Goal: Communication & Community: Answer question/provide support

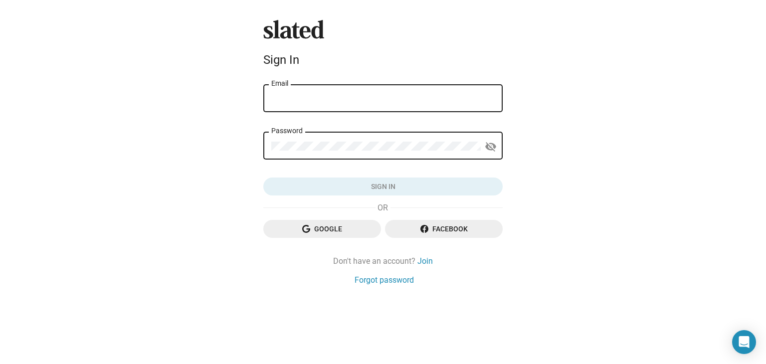
drag, startPoint x: 327, startPoint y: 112, endPoint x: 325, endPoint y: 98, distance: 14.2
click at [327, 112] on div "Email" at bounding box center [383, 97] width 224 height 29
click at [325, 98] on input "Email" at bounding box center [383, 98] width 224 height 9
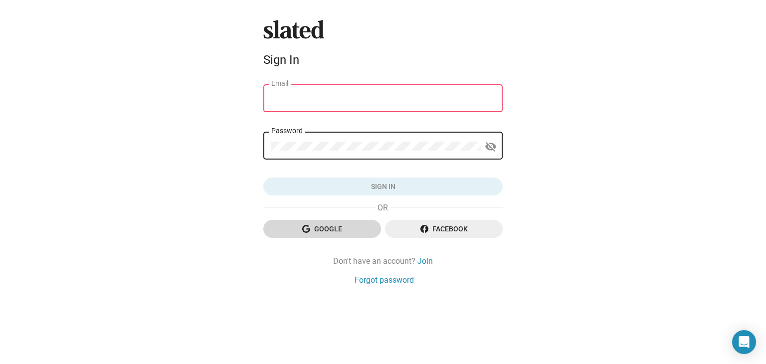
click at [335, 236] on span "Google" at bounding box center [322, 229] width 102 height 18
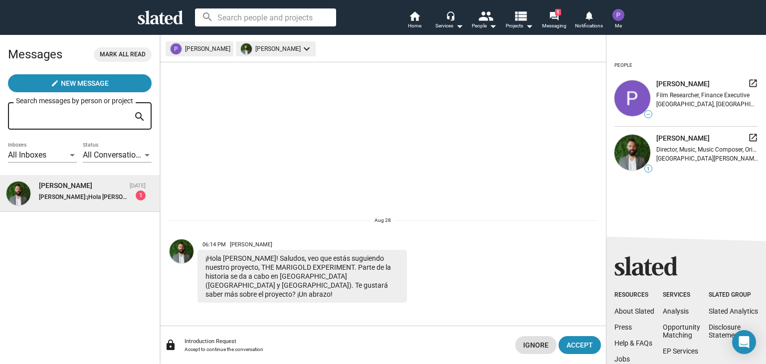
drag, startPoint x: 54, startPoint y: 186, endPoint x: 26, endPoint y: 189, distance: 27.6
click at [26, 189] on img at bounding box center [18, 194] width 24 height 24
click at [237, 277] on div "¡Hola Pablo! Saludos, veo que estás suguiendo nuestro proyecto, THE MARIGOLD EX…" at bounding box center [303, 276] width 210 height 53
drag, startPoint x: 237, startPoint y: 277, endPoint x: 305, endPoint y: 274, distance: 67.9
click at [305, 274] on div "¡Hola Pablo! Saludos, veo que estás suguiendo nuestro proyecto, THE MARIGOLD EX…" at bounding box center [303, 276] width 210 height 53
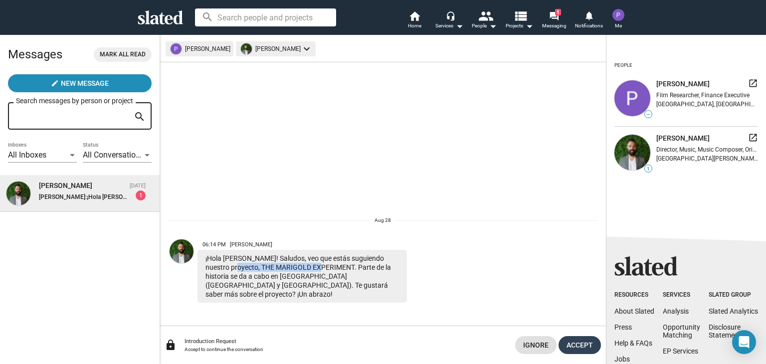
click at [578, 345] on span "Accept" at bounding box center [580, 345] width 26 height 18
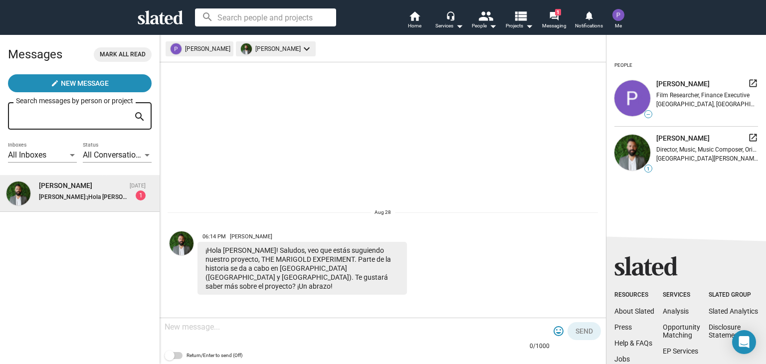
click at [384, 326] on textarea at bounding box center [357, 327] width 385 height 10
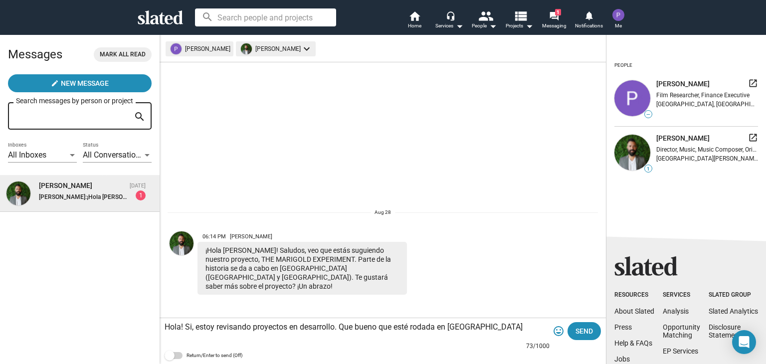
click at [485, 329] on textarea "Hola! Si, estoy revisando proyectos en desarrollo. Que bueno que esté rodada en…" at bounding box center [357, 327] width 385 height 10
drag, startPoint x: 536, startPoint y: 328, endPoint x: 481, endPoint y: 331, distance: 54.5
click at [481, 331] on textarea "Hola! Si, estoy revisando proyectos en desarrollo. Que bueno que esté rodada en…" at bounding box center [357, 327] width 385 height 10
drag, startPoint x: 396, startPoint y: 329, endPoint x: 558, endPoint y: 328, distance: 162.1
click at [558, 328] on form "Hola! Si, estoy revisando proyectos en desarrollo. Que bueno que esté rodada en…" at bounding box center [383, 341] width 437 height 46
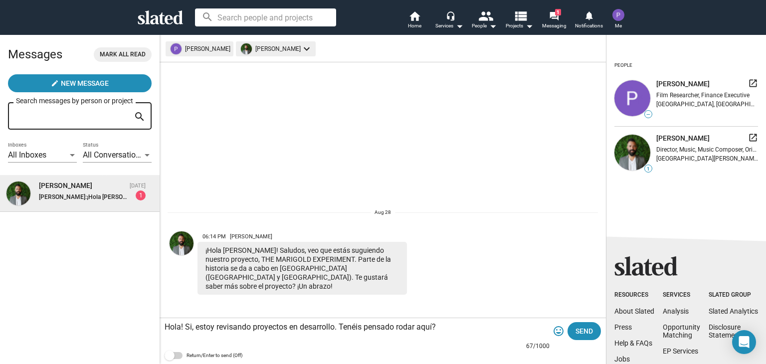
click at [344, 325] on textarea "Hola! Si, estoy revisando proyectos en desarrollo. Tenéis pensado rodar aquí?" at bounding box center [357, 327] width 385 height 10
type textarea "Hola! Si, estoy revisando proyectos en desarrollo. Que bueno que ocurra en Espa…"
click at [585, 325] on span "Send" at bounding box center [584, 331] width 17 height 18
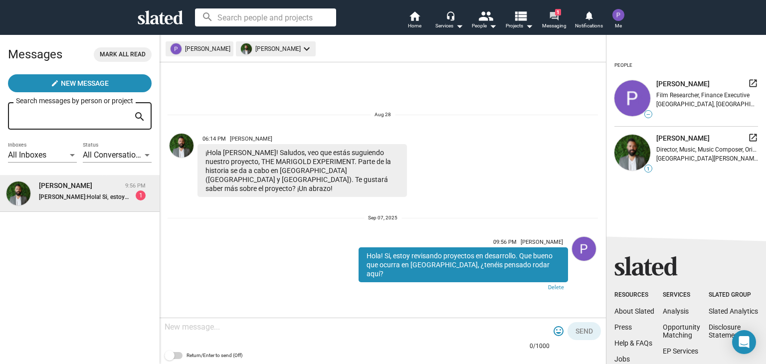
click at [563, 18] on link "forum 1 Messaging" at bounding box center [554, 21] width 35 height 22
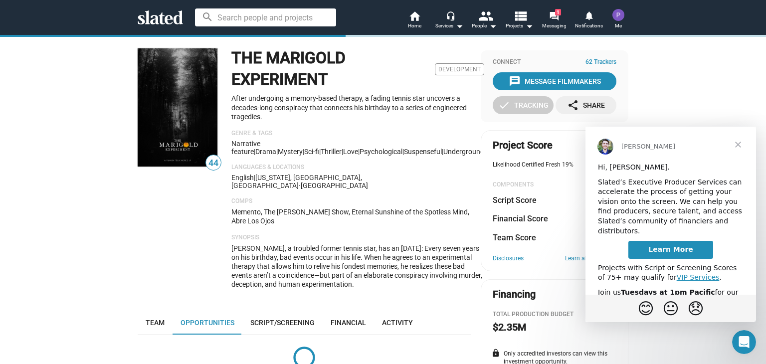
click at [197, 117] on img at bounding box center [178, 107] width 80 height 118
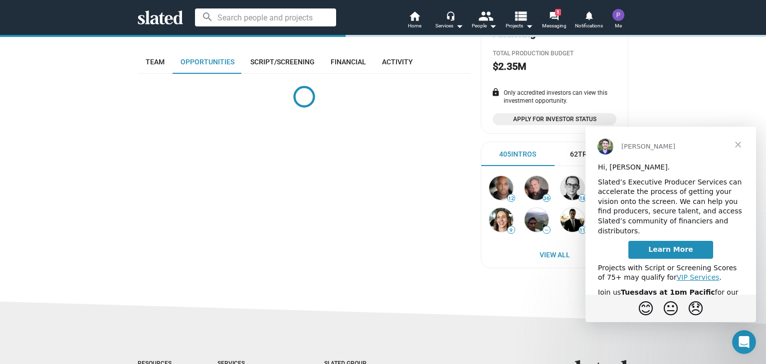
scroll to position [264, 0]
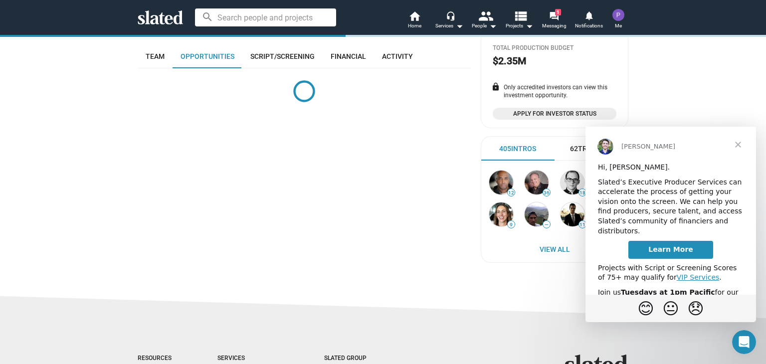
click at [740, 142] on span "Close" at bounding box center [738, 145] width 36 height 36
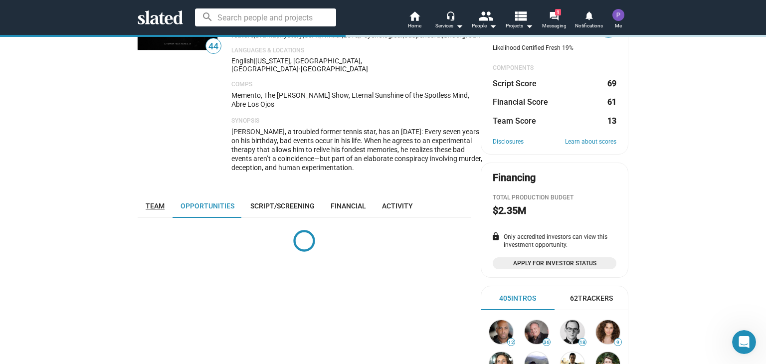
click at [154, 202] on span "Team" at bounding box center [155, 206] width 19 height 8
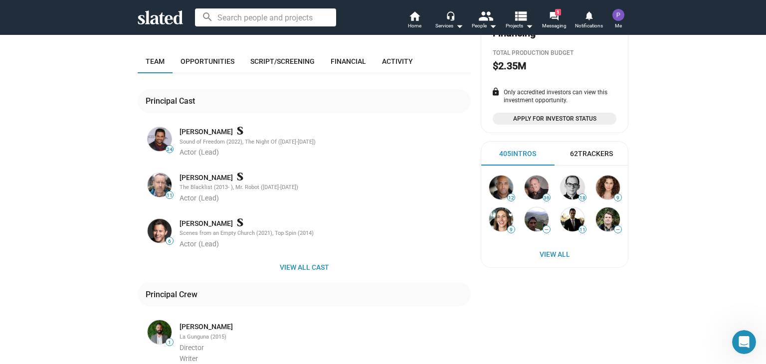
scroll to position [259, 0]
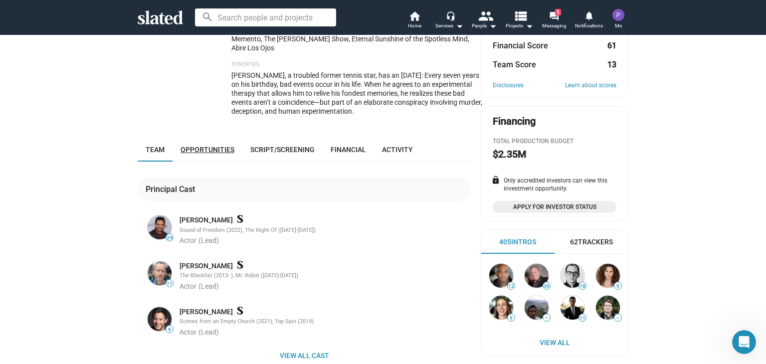
click at [186, 146] on span "Opportunities" at bounding box center [208, 150] width 54 height 8
